Goal: Information Seeking & Learning: Learn about a topic

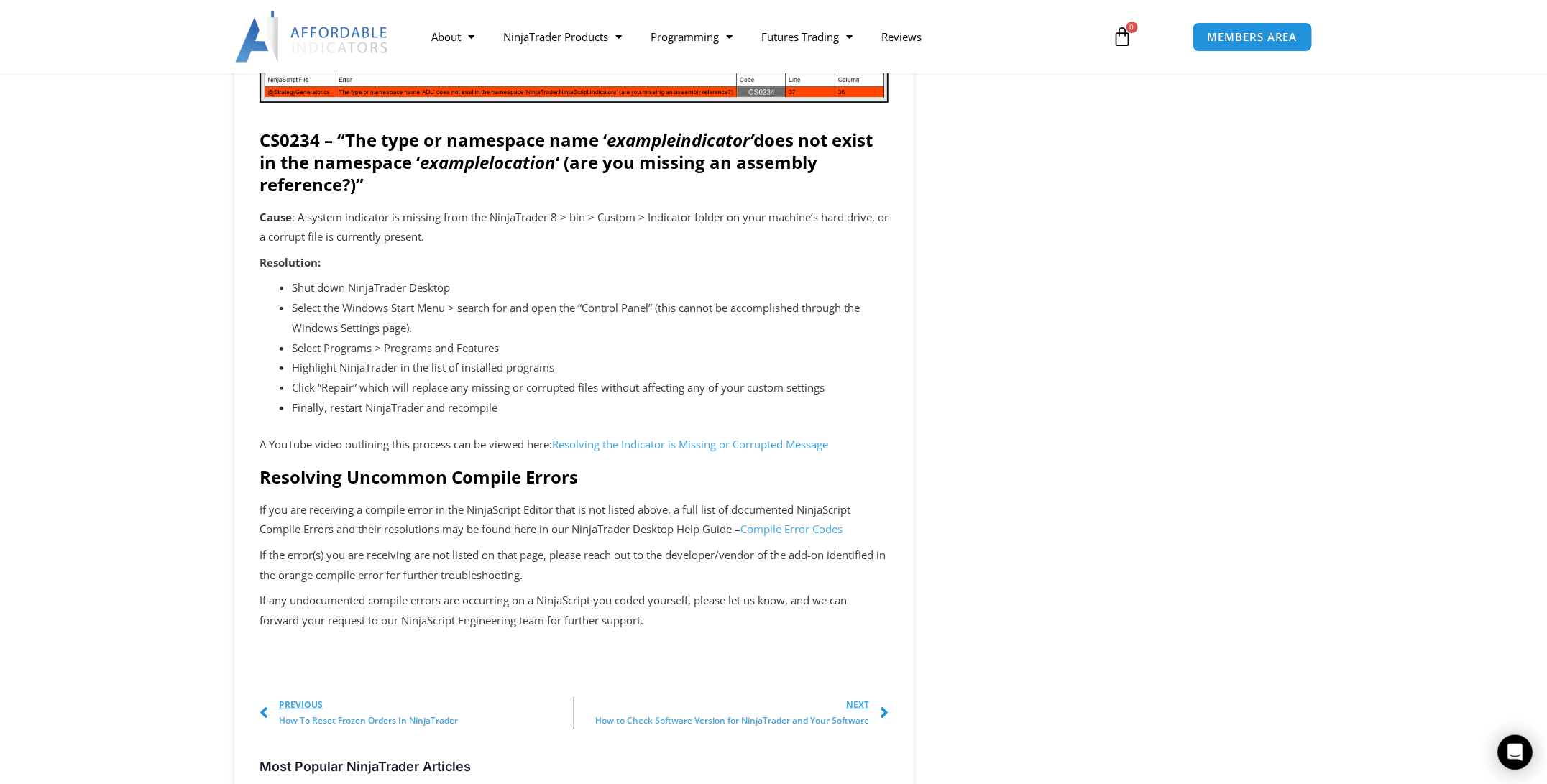
scroll to position [2682, 0]
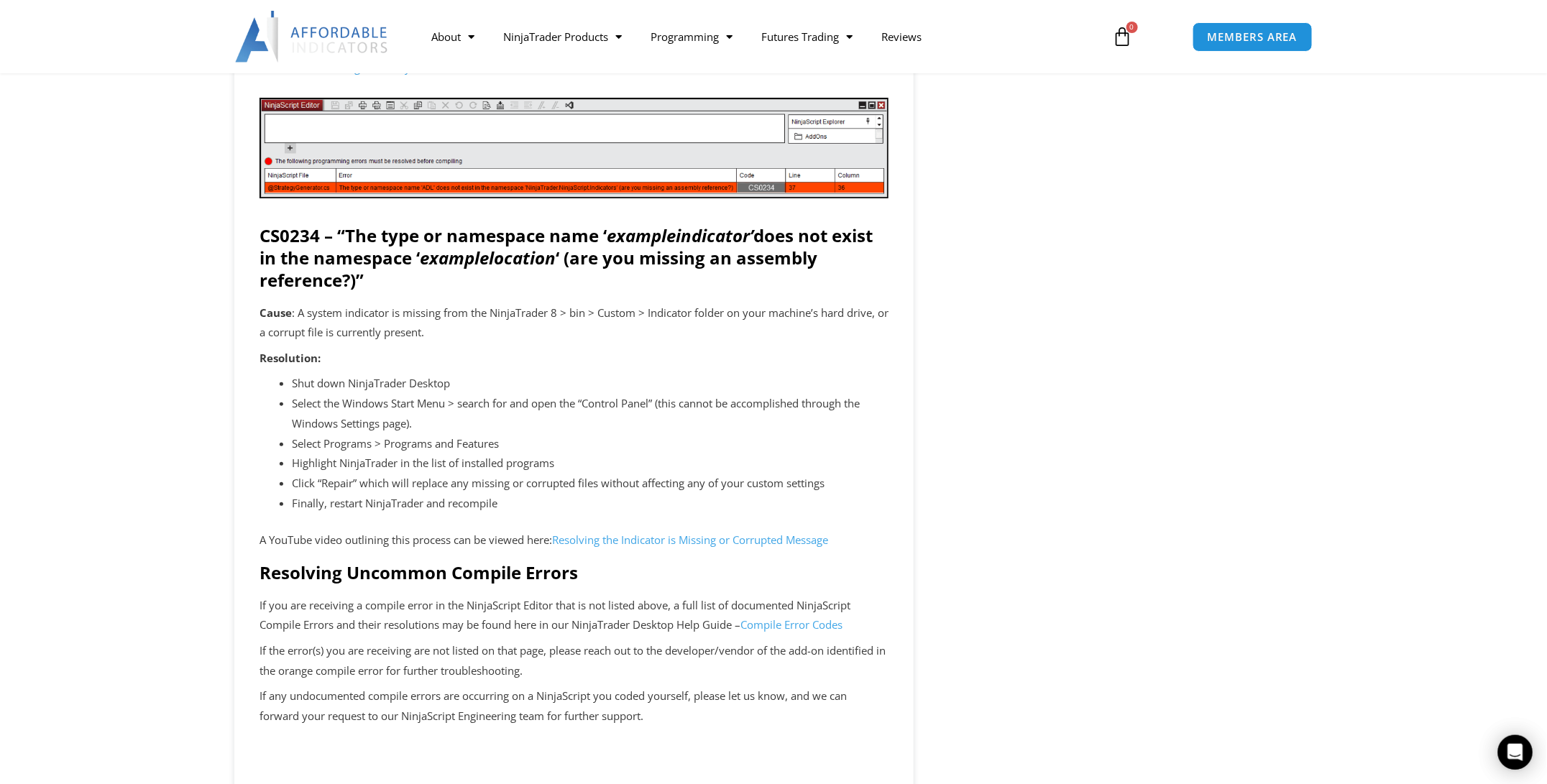
drag, startPoint x: 616, startPoint y: 149, endPoint x: 996, endPoint y: 246, distance: 392.2
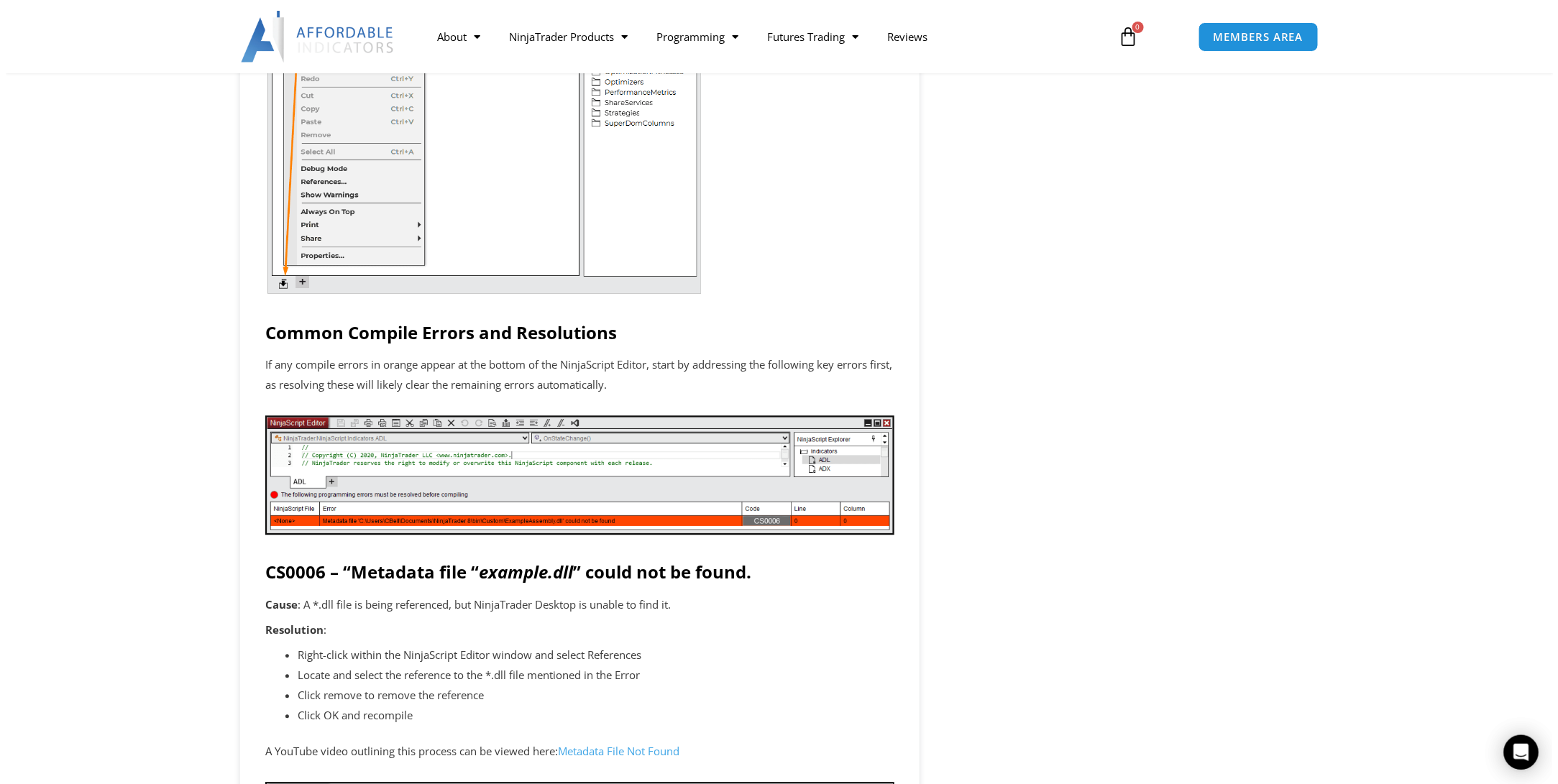
scroll to position [1628, 0]
